Goal: Transaction & Acquisition: Purchase product/service

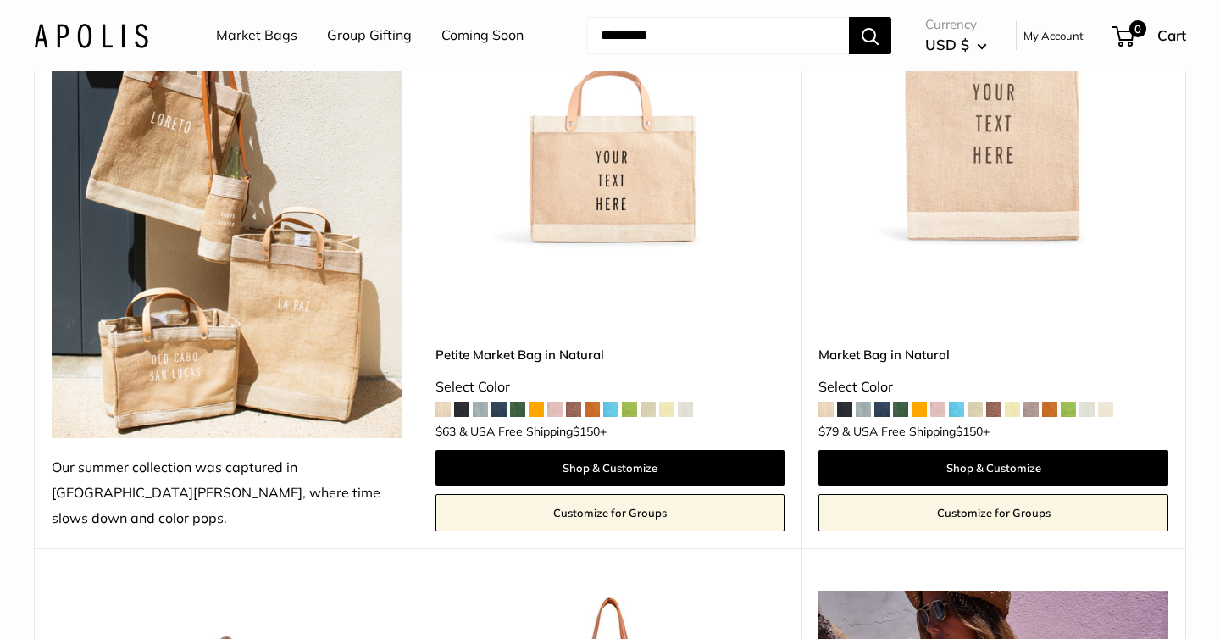
scroll to position [413, 0]
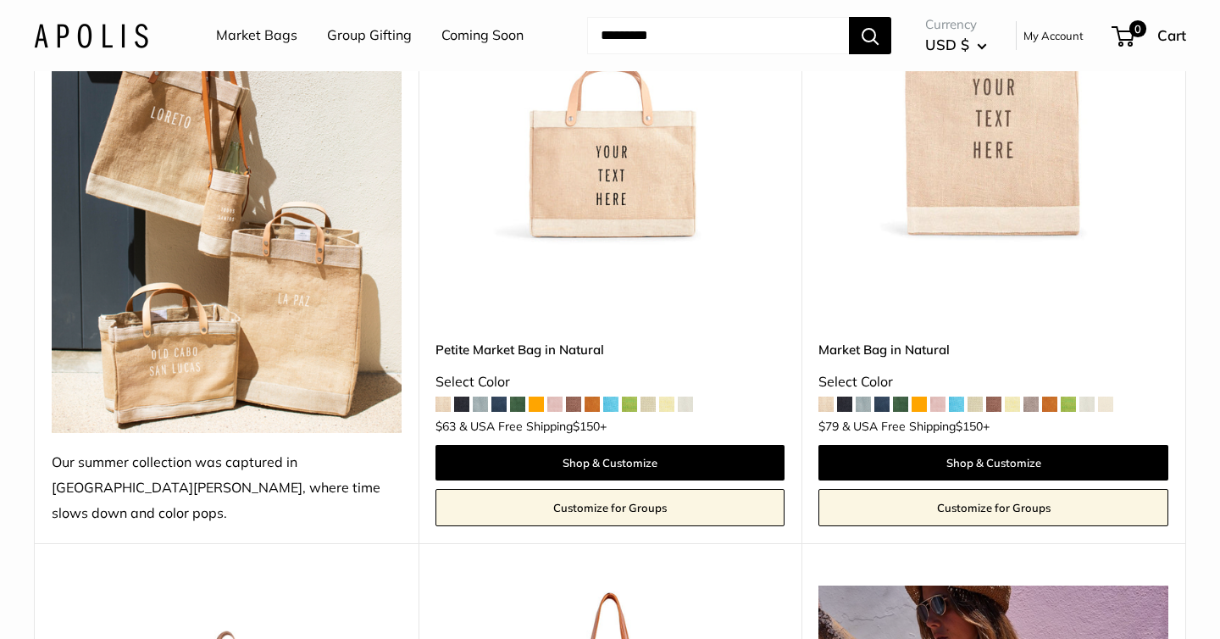
click at [536, 387] on div "Petite Market Bag in Natural Select Color $63 +" at bounding box center [610, 384] width 350 height 88
click at [530, 396] on span at bounding box center [535, 403] width 15 height 15
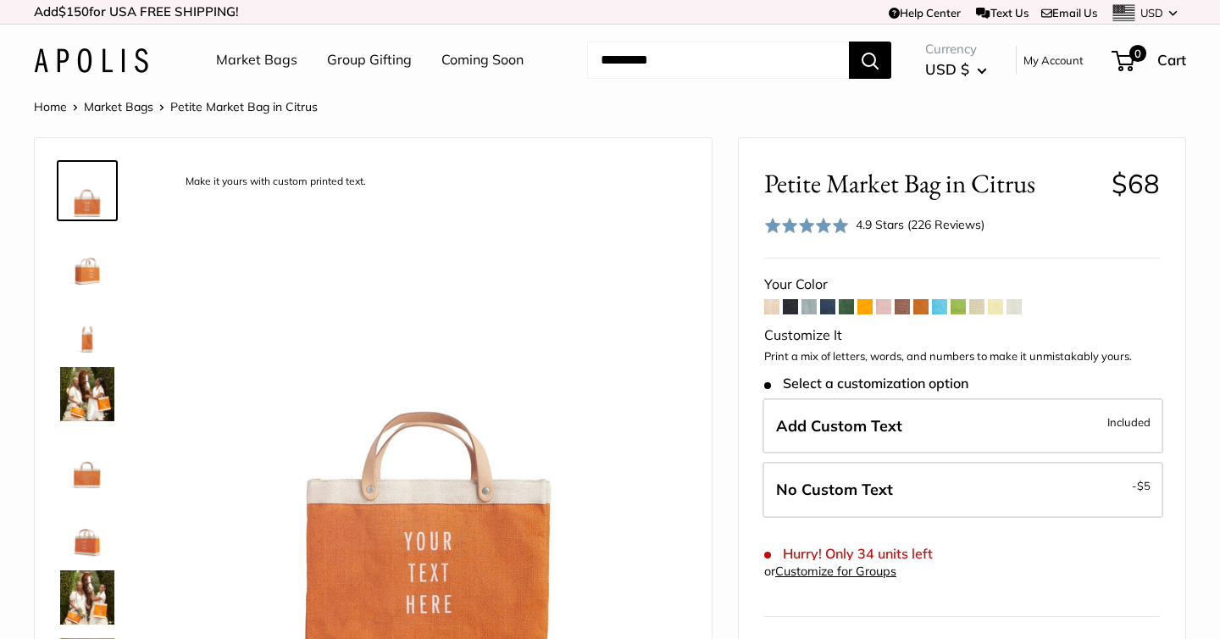
click at [846, 313] on span at bounding box center [845, 306] width 15 height 15
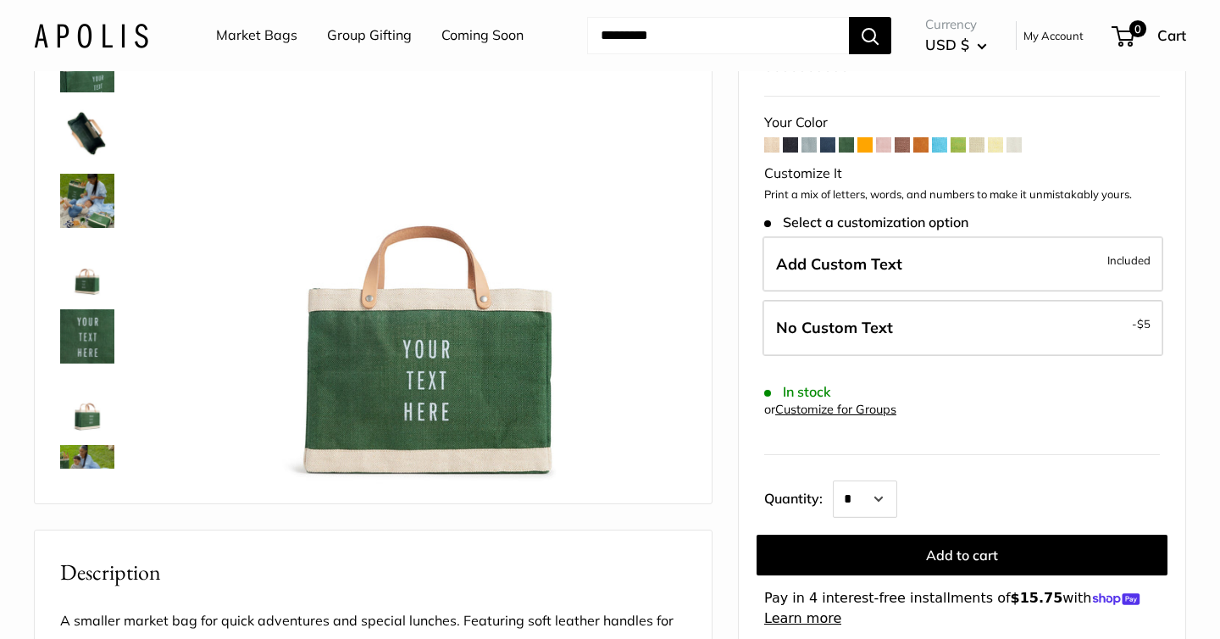
scroll to position [195, 0]
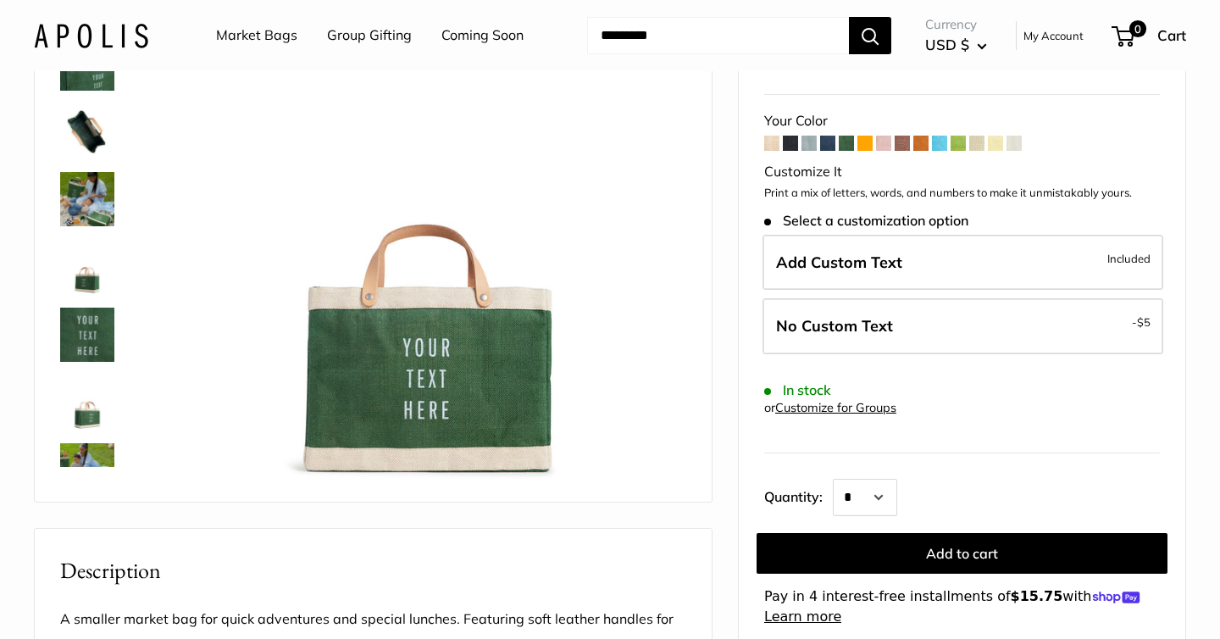
click at [81, 449] on img at bounding box center [87, 470] width 54 height 54
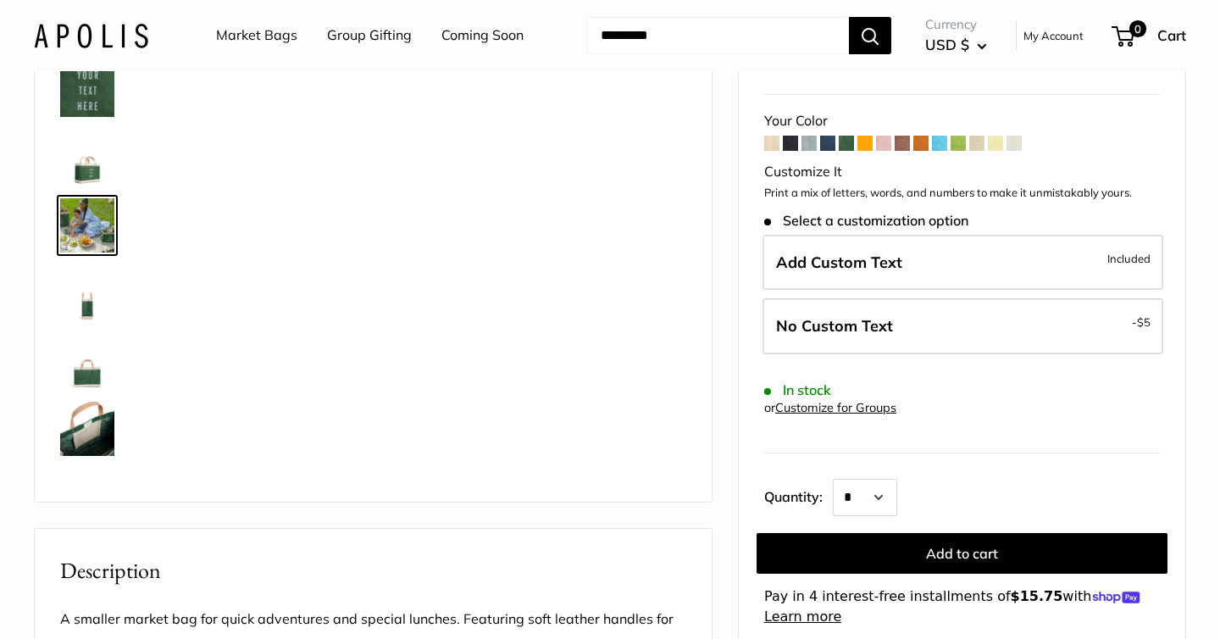
scroll to position [256, 0]
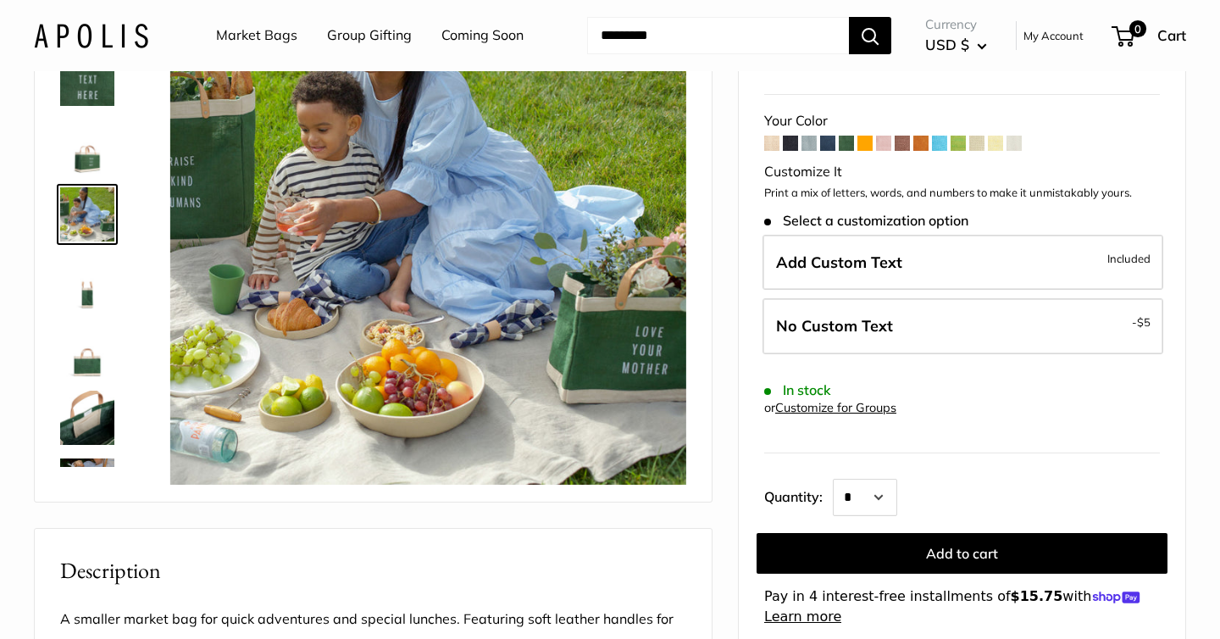
click at [95, 418] on img at bounding box center [87, 417] width 54 height 54
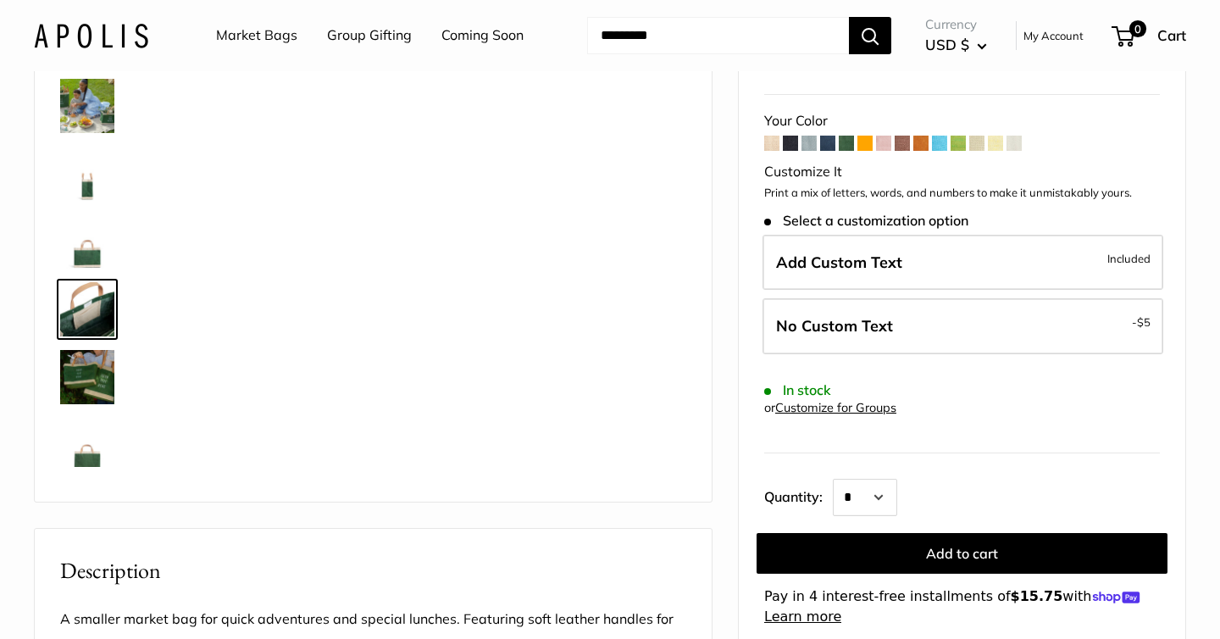
scroll to position [379, 0]
